Goal: Obtain resource: Download file/media

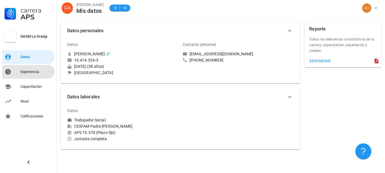
click at [41, 74] on div "Experiencia" at bounding box center [36, 71] width 32 height 9
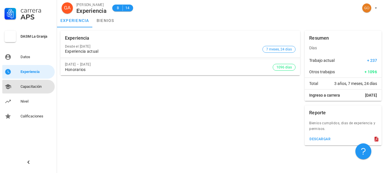
click at [36, 82] on div "Capacitación" at bounding box center [36, 86] width 32 height 9
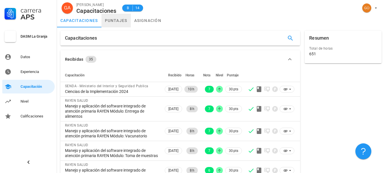
click at [120, 20] on link "puntajes" at bounding box center [115, 21] width 29 height 14
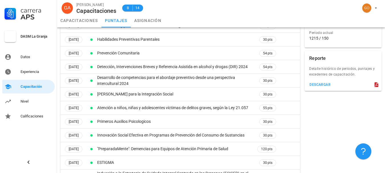
scroll to position [28, 0]
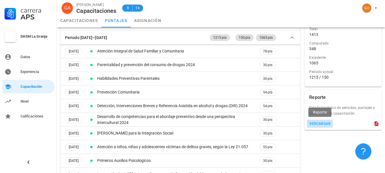
click at [322, 123] on div "descargar" at bounding box center [319, 124] width 21 height 4
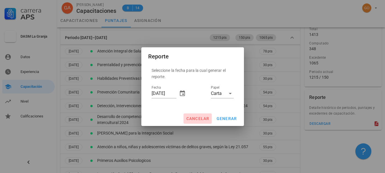
click at [202, 118] on span "cancelar" at bounding box center [197, 118] width 23 height 5
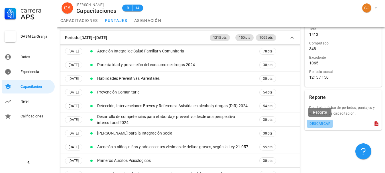
click at [323, 125] on div "descargar" at bounding box center [319, 124] width 21 height 4
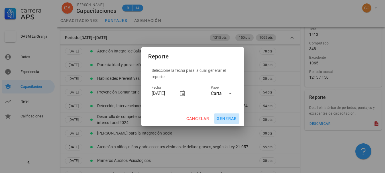
click at [230, 116] on span "generar" at bounding box center [226, 118] width 21 height 5
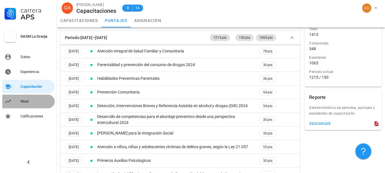
click at [40, 101] on div "Nivel" at bounding box center [36, 101] width 32 height 5
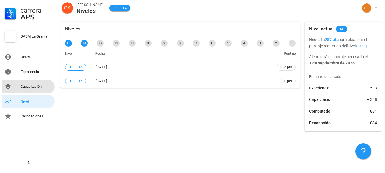
click at [40, 85] on div "Capacitación" at bounding box center [36, 86] width 32 height 5
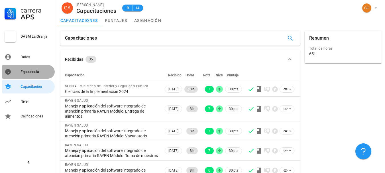
click at [39, 76] on link "Experiencia" at bounding box center [28, 72] width 52 height 14
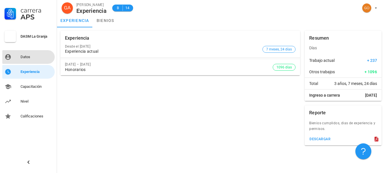
click at [34, 58] on div "Datos" at bounding box center [36, 57] width 32 height 5
